Goal: Transaction & Acquisition: Purchase product/service

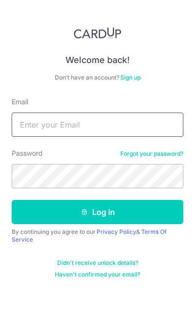
type input "[EMAIL_ADDRESS][DOMAIN_NAME]"
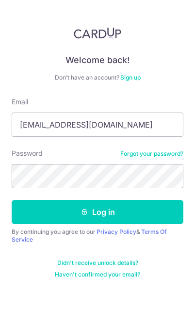
click at [98, 212] on button "Log in" at bounding box center [98, 212] width 172 height 24
click at [159, 210] on button "Log in" at bounding box center [98, 212] width 172 height 24
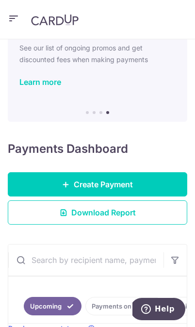
scroll to position [69, 0]
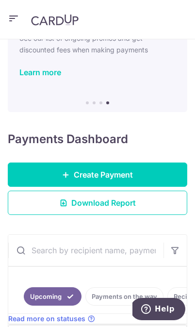
click at [151, 177] on link "Create Payment" at bounding box center [98, 175] width 180 height 24
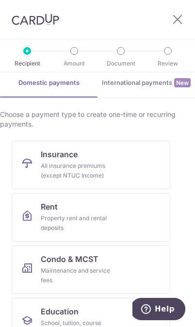
scroll to position [44, 0]
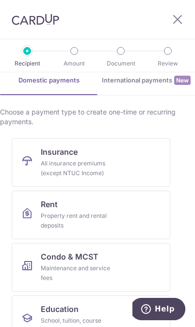
click at [140, 155] on link "Insurance All insurance premiums (except NTUC Income)" at bounding box center [91, 162] width 159 height 49
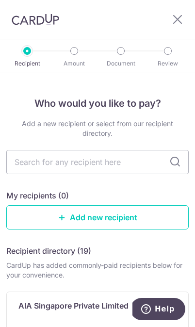
click at [122, 168] on input "text" at bounding box center [97, 162] width 183 height 24
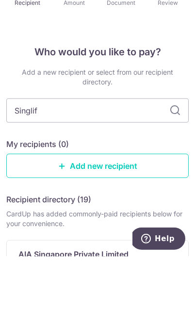
type input "Singlife"
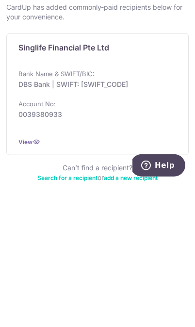
scroll to position [57, 0]
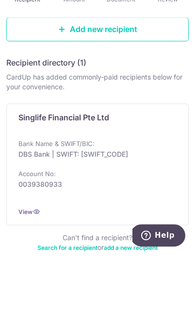
click at [96, 185] on div "Singlife Financial Pte Ltd" at bounding box center [91, 194] width 147 height 19
